Goal: Find specific page/section: Find specific page/section

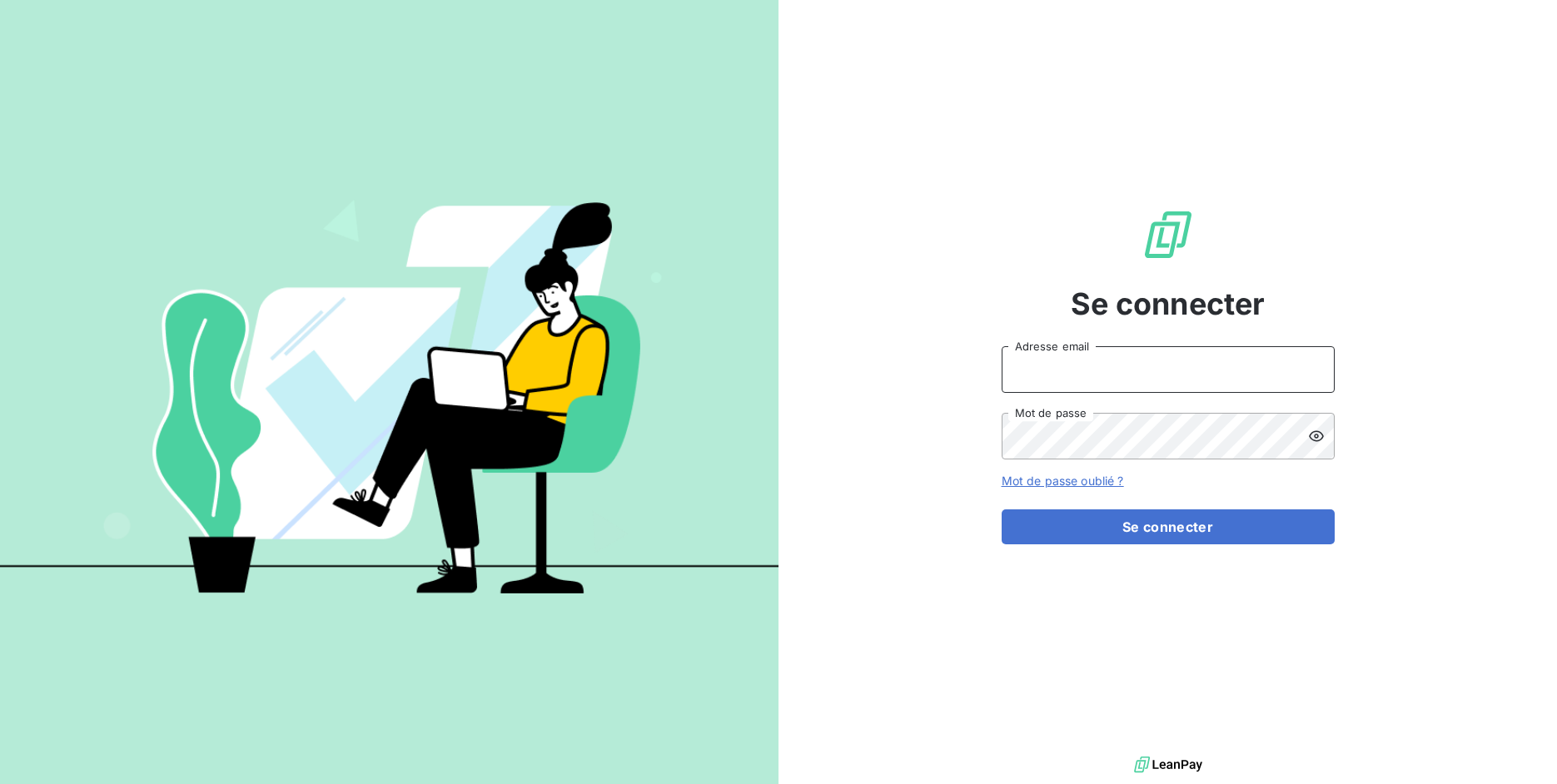
click at [1088, 381] on input "Adresse email" at bounding box center [1168, 369] width 333 height 47
drag, startPoint x: 1063, startPoint y: 374, endPoint x: 1115, endPoint y: 368, distance: 52.3
click at [1115, 368] on input "admin@3dcelo" at bounding box center [1168, 369] width 333 height 47
type input "admin@r35"
click at [1002, 509] on button "Se connecter" at bounding box center [1168, 526] width 333 height 35
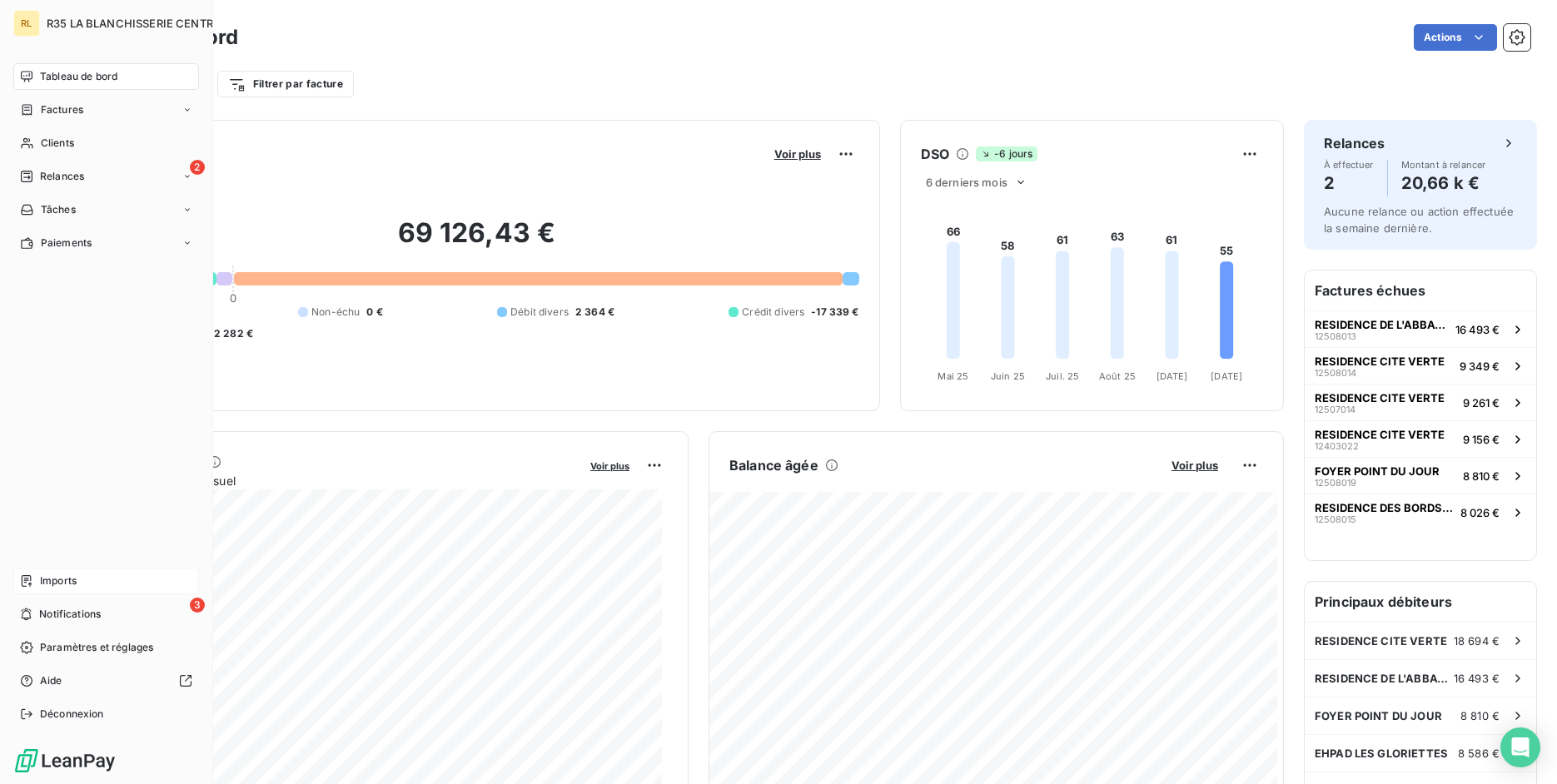
click at [40, 578] on span "Imports" at bounding box center [58, 581] width 37 height 15
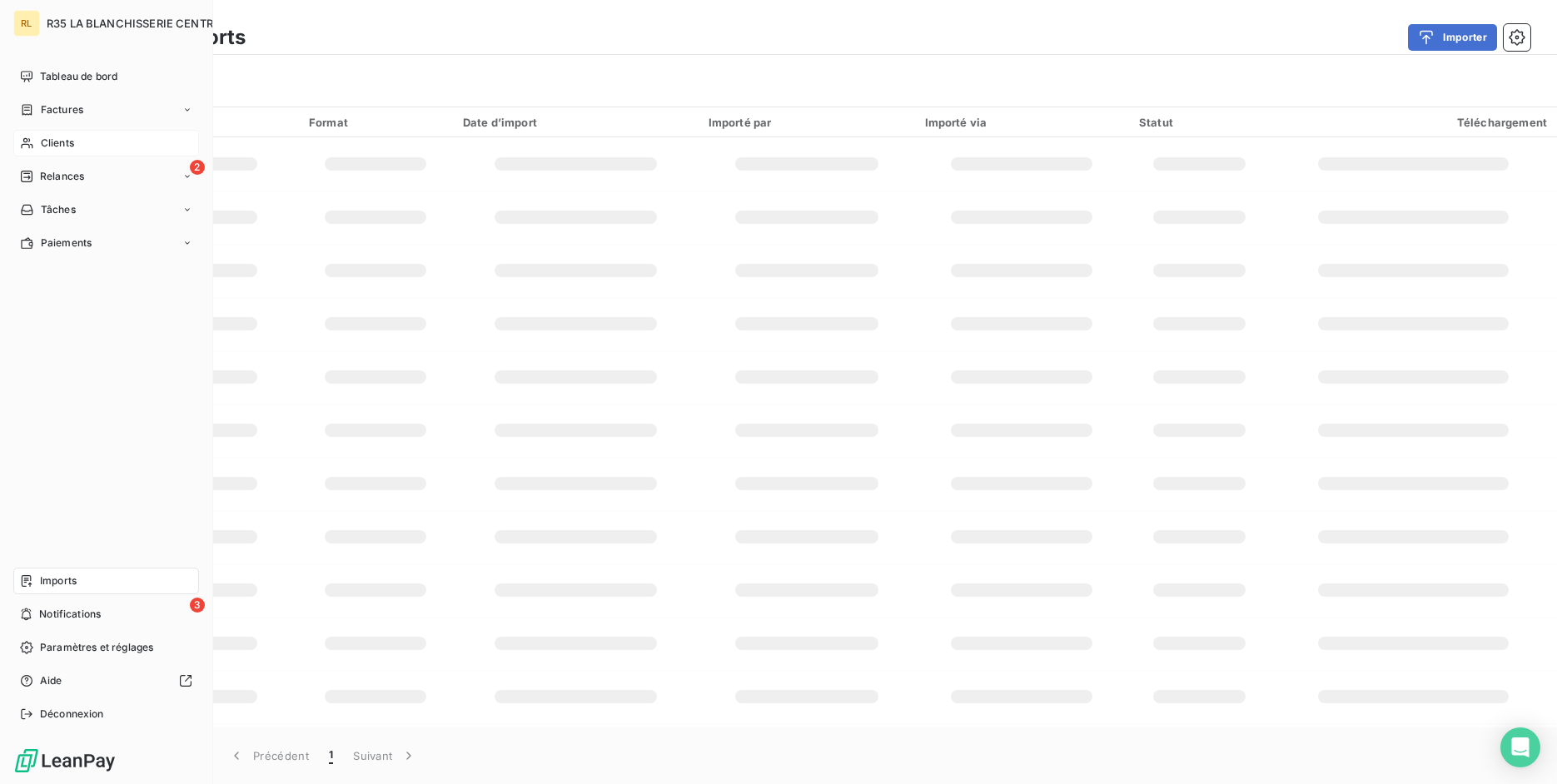
click at [98, 135] on div "Clients" at bounding box center [106, 143] width 186 height 26
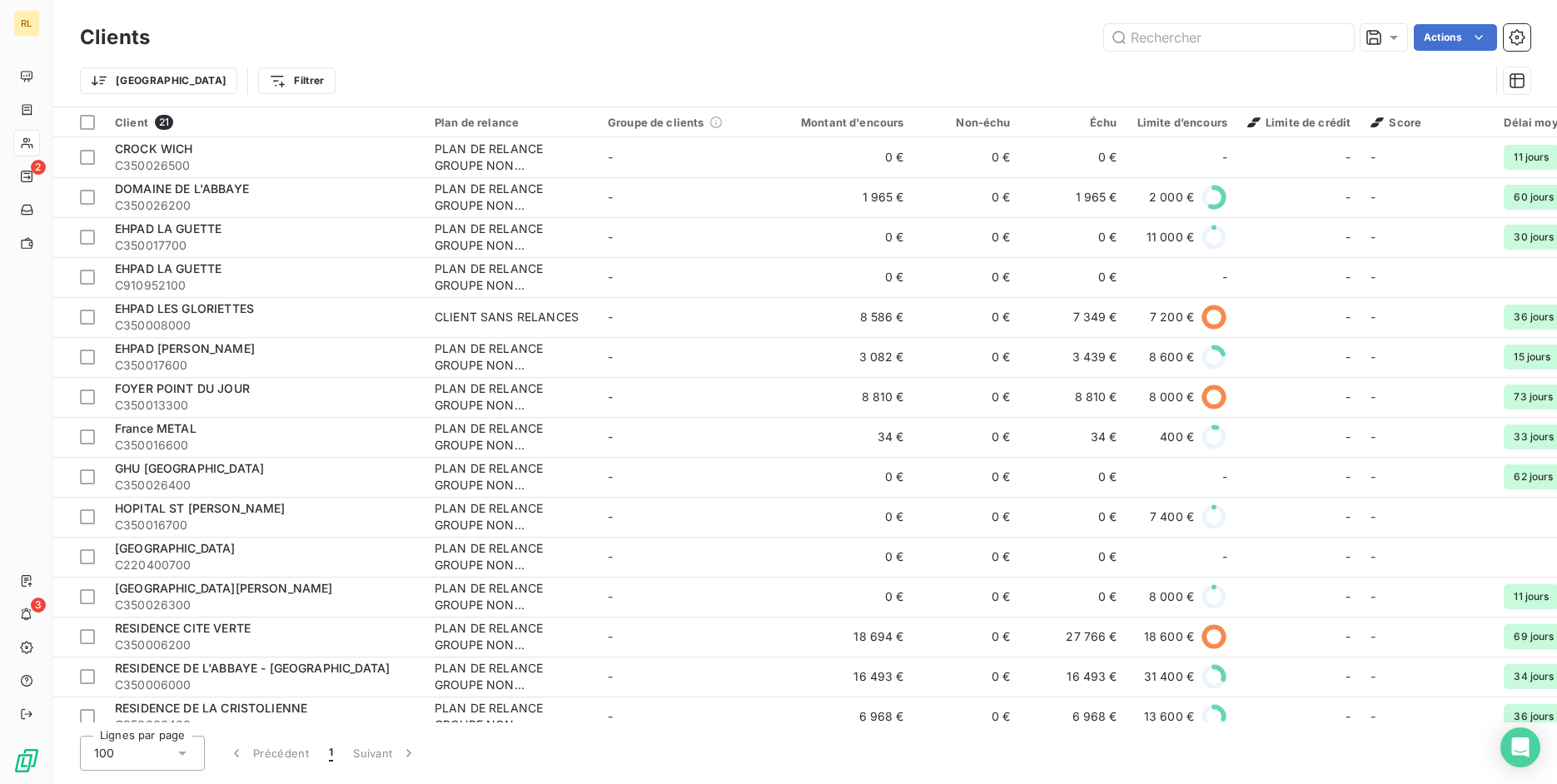
click at [320, 158] on span "C350026500" at bounding box center [265, 166] width 300 height 17
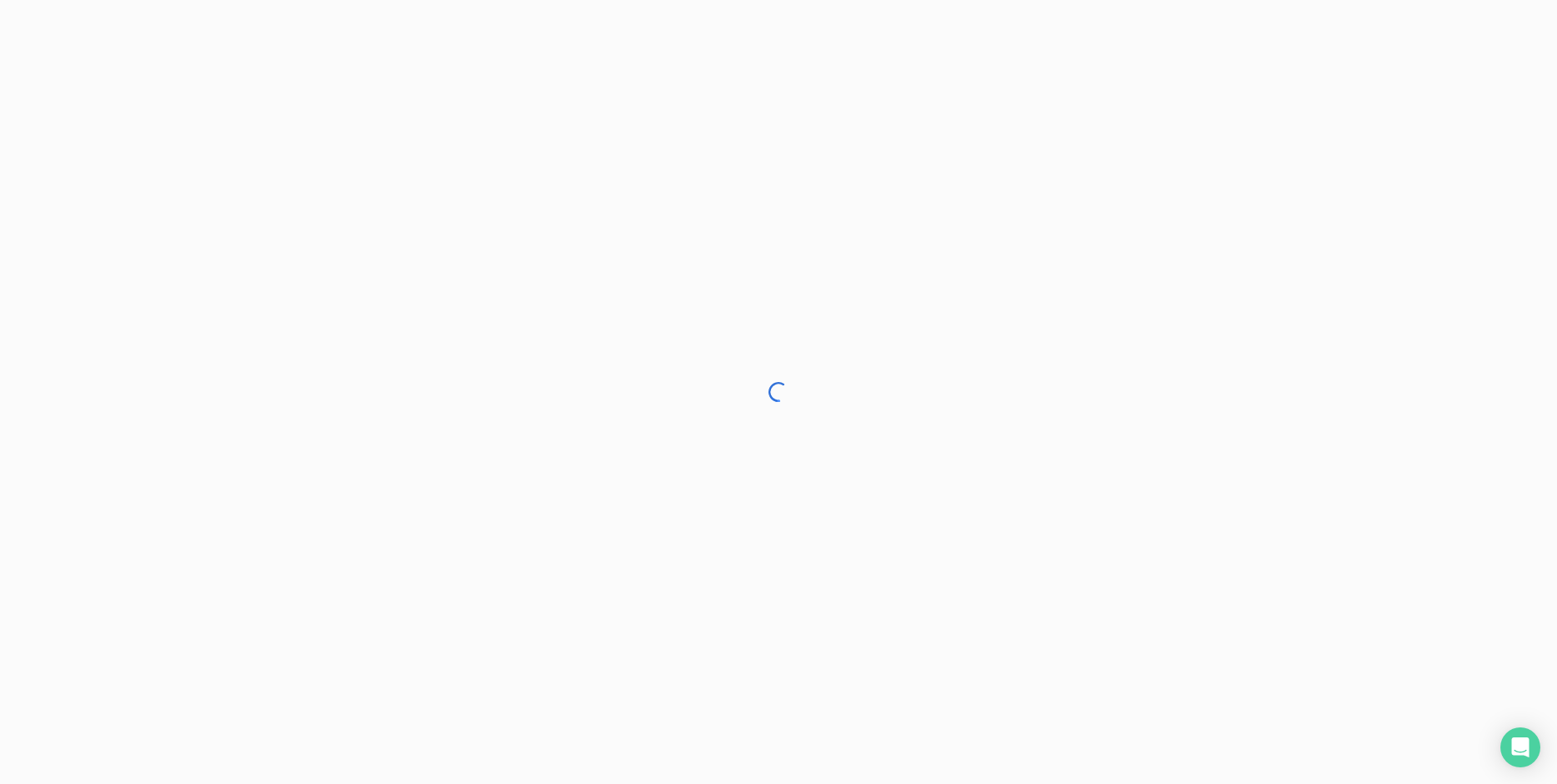
click at [325, 52] on div at bounding box center [778, 392] width 1557 height 784
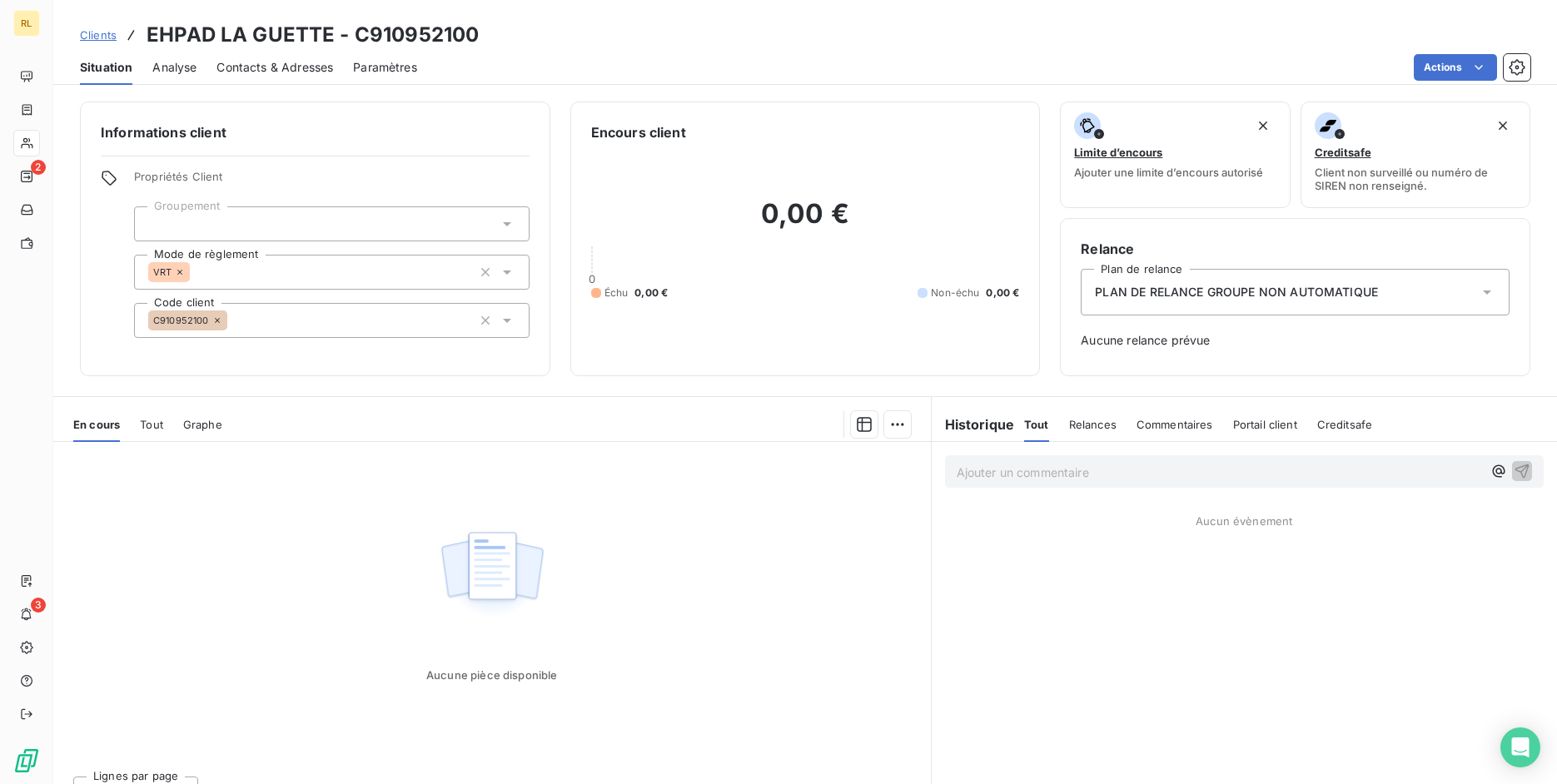
click at [147, 424] on span "Tout" at bounding box center [151, 425] width 23 height 14
click at [111, 424] on span "En cours" at bounding box center [96, 425] width 47 height 14
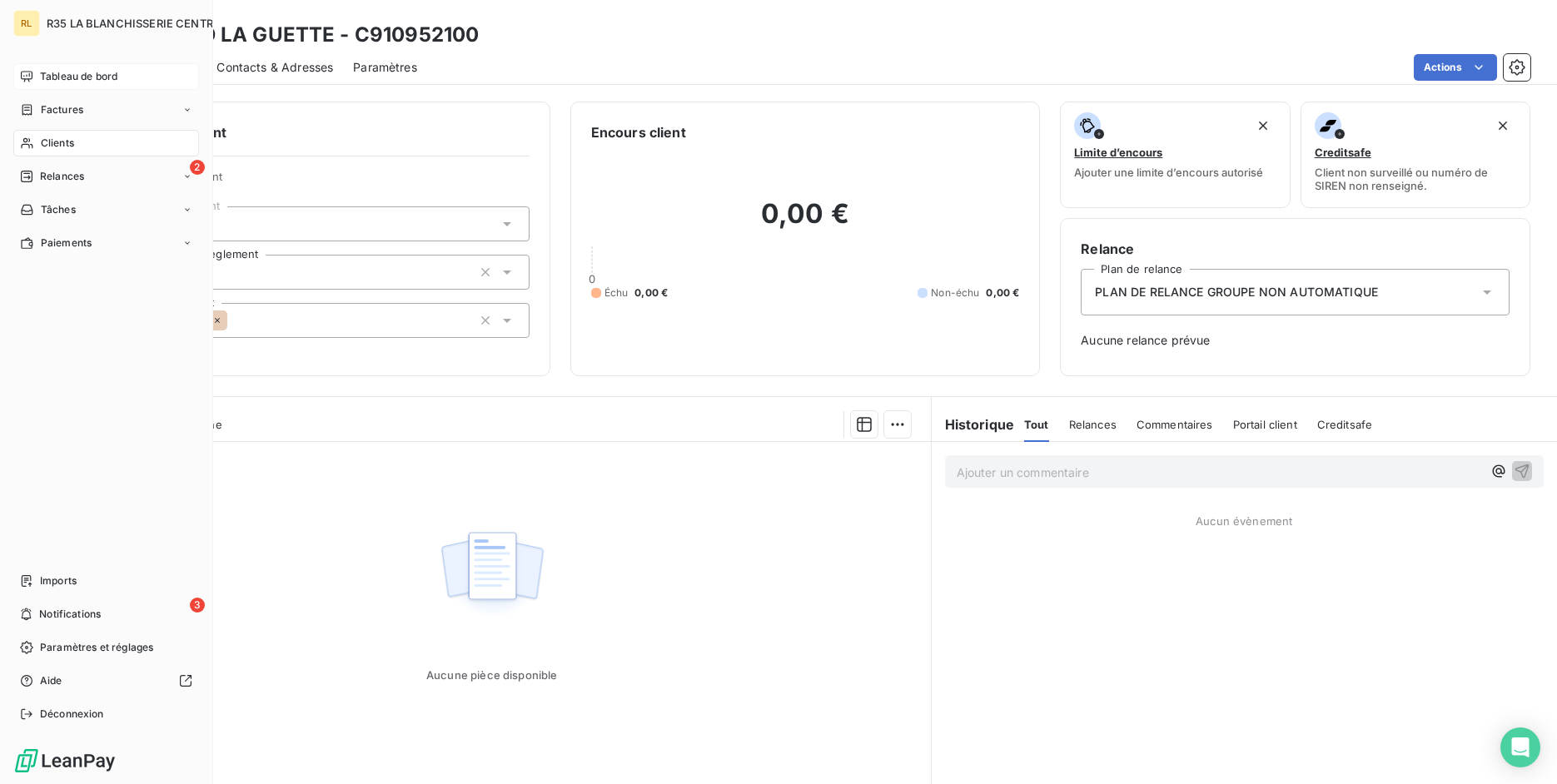
click at [52, 81] on span "Tableau de bord" at bounding box center [78, 77] width 78 height 15
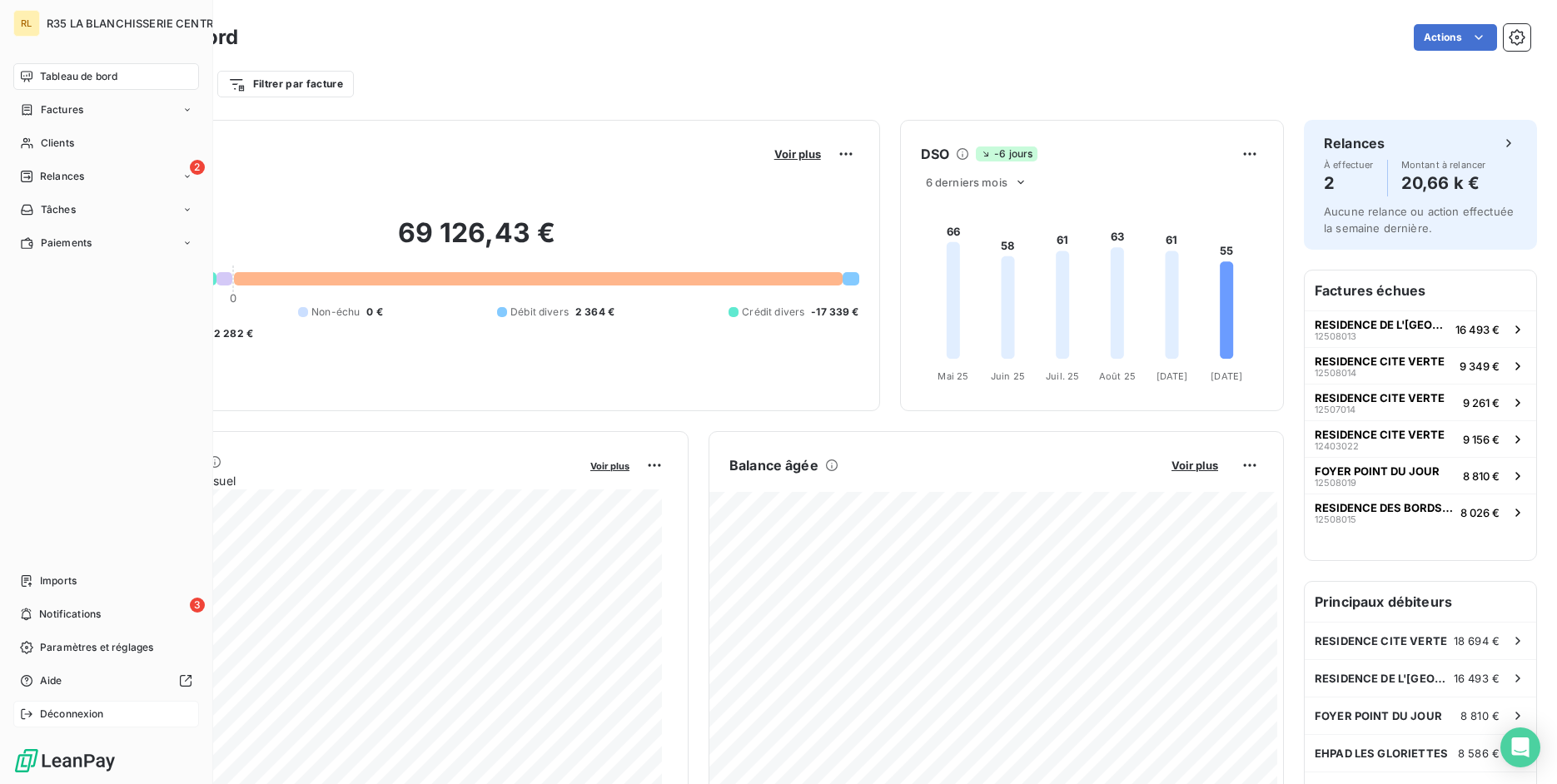
click at [31, 712] on icon at bounding box center [26, 714] width 14 height 14
